Goal: Navigation & Orientation: Go to known website

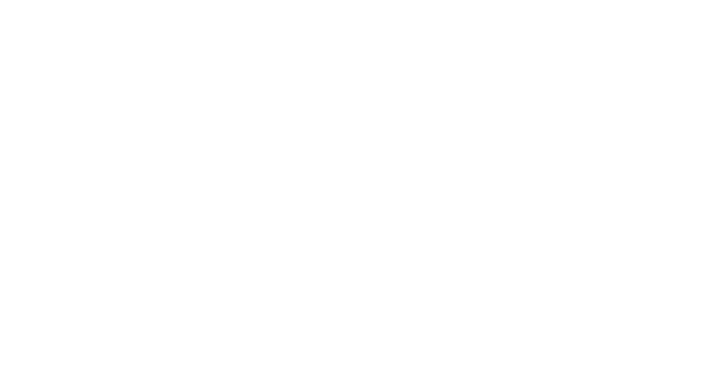
click at [358, 3] on html at bounding box center [359, 1] width 719 height 3
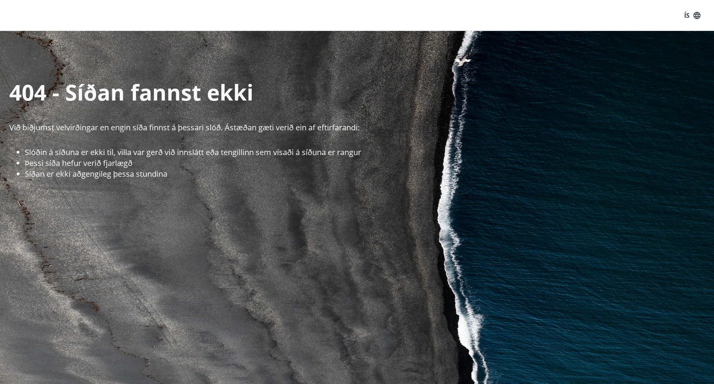
drag, startPoint x: 225, startPoint y: 13, endPoint x: 216, endPoint y: 28, distance: 17.7
drag, startPoint x: 81, startPoint y: 130, endPoint x: 169, endPoint y: 136, distance: 87.7
click at [158, 136] on div "404 - Síðan fannst ekki Við biðjumst velvirðingar en engin síða finnst á þessar…" at bounding box center [357, 246] width 714 height 431
click at [171, 136] on div "404 - Síðan fannst ekki Við biðjumst velvirðingar en engin síða finnst á þessar…" at bounding box center [357, 246] width 714 height 431
drag, startPoint x: 196, startPoint y: 130, endPoint x: 233, endPoint y: 128, distance: 37.6
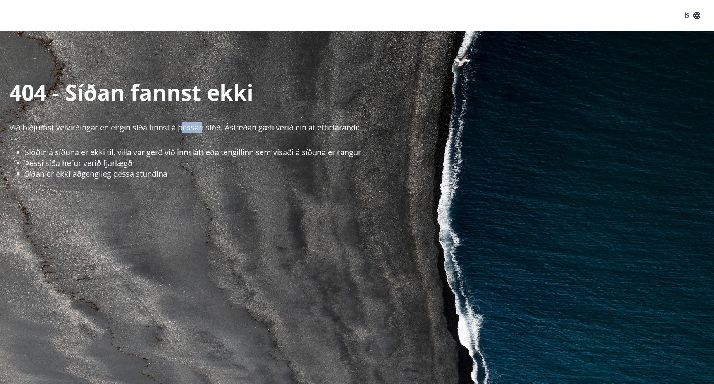
click at [229, 129] on p "Við biðjumst velvirðingar en engin síða finnst á þessari slóð. Ástæðan gæti ver…" at bounding box center [361, 127] width 704 height 11
drag, startPoint x: 233, startPoint y: 128, endPoint x: 248, endPoint y: 127, distance: 15.1
click at [237, 128] on p "Við biðjumst velvirðingar en engin síða finnst á þessari slóð. Ástæðan gæti ver…" at bounding box center [361, 127] width 704 height 11
drag, startPoint x: 248, startPoint y: 127, endPoint x: 278, endPoint y: 127, distance: 29.4
click at [251, 127] on p "Við biðjumst velvirðingar en engin síða finnst á þessari slóð. Ástæðan gæti ver…" at bounding box center [361, 127] width 704 height 11
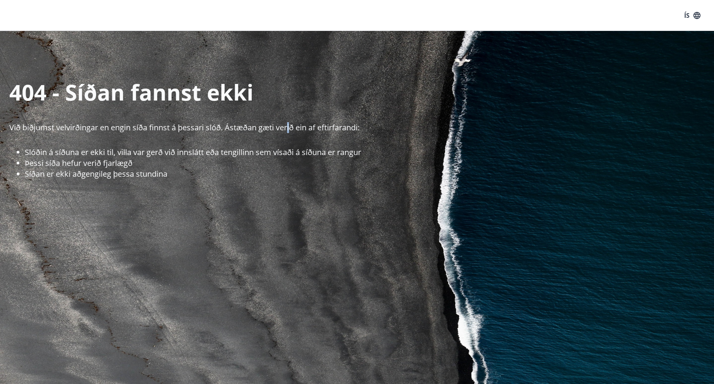
click at [292, 127] on p "Við biðjumst velvirðingar en engin síða finnst á þessari slóð. Ástæðan gæti ver…" at bounding box center [361, 127] width 704 height 11
drag, startPoint x: 305, startPoint y: 130, endPoint x: 308, endPoint y: 136, distance: 6.8
click at [306, 132] on p "Við biðjumst velvirðingar en engin síða finnst á þessari slóð. Ástæðan gæti ver…" at bounding box center [361, 127] width 704 height 11
drag, startPoint x: 103, startPoint y: 151, endPoint x: 153, endPoint y: 152, distance: 49.9
click at [130, 152] on li "Slóðin á síðuna er ekki til, villa var gerð við innslátt eða tengillinn sem vís…" at bounding box center [369, 152] width 689 height 11
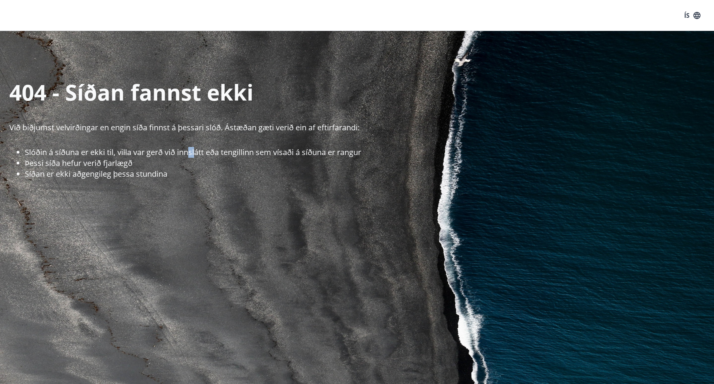
drag, startPoint x: 195, startPoint y: 155, endPoint x: 206, endPoint y: 157, distance: 10.6
click at [198, 156] on li "Slóðin á síðuna er ekki til, villa var gerð við innslátt eða tengillinn sem vís…" at bounding box center [369, 152] width 689 height 11
click at [251, 154] on li "Slóðin á síðuna er ekki til, villa var gerð við innslátt eða tengillinn sem vís…" at bounding box center [369, 152] width 689 height 11
